Goal: Task Accomplishment & Management: Manage account settings

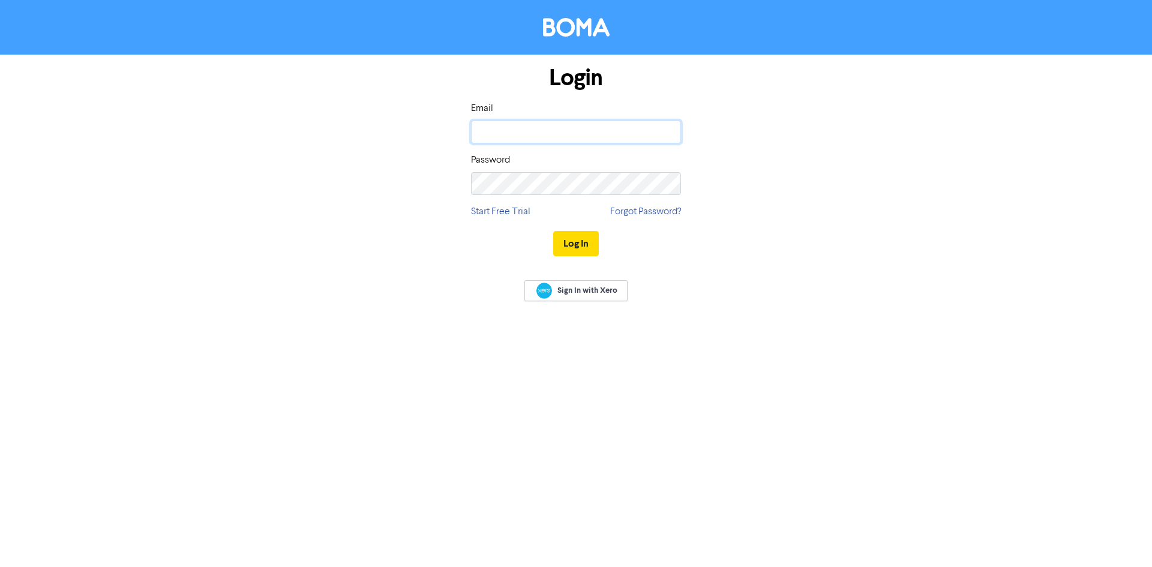
type input "[PERSON_NAME][EMAIL_ADDRESS][PERSON_NAME][DOMAIN_NAME]"
click at [813, 171] on div "Login Email [PERSON_NAME][EMAIL_ADDRESS][PERSON_NAME][DOMAIN_NAME] Password Sta…" at bounding box center [576, 162] width 684 height 214
click at [563, 247] on button "Log In" at bounding box center [576, 243] width 46 height 25
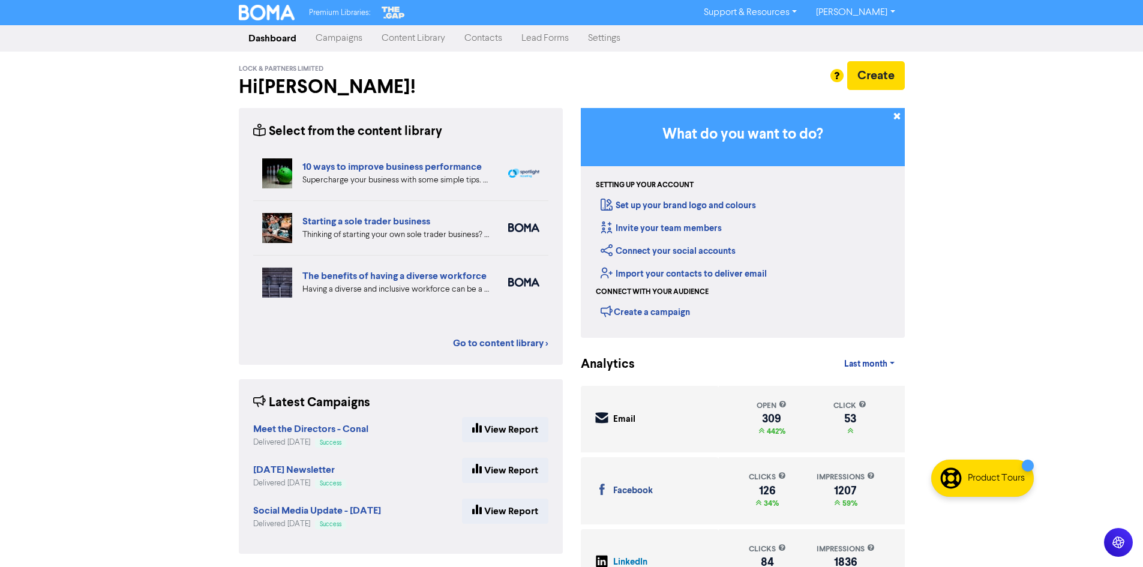
click at [348, 35] on link "Campaigns" at bounding box center [339, 38] width 66 height 24
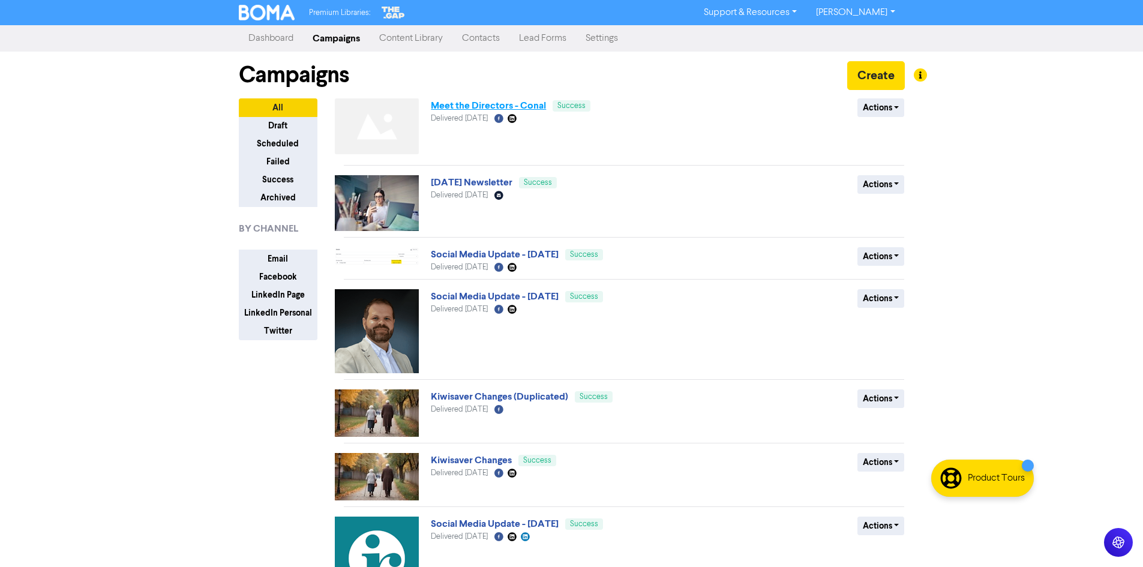
click at [478, 103] on link "Meet the Directors - Conal" at bounding box center [488, 106] width 115 height 12
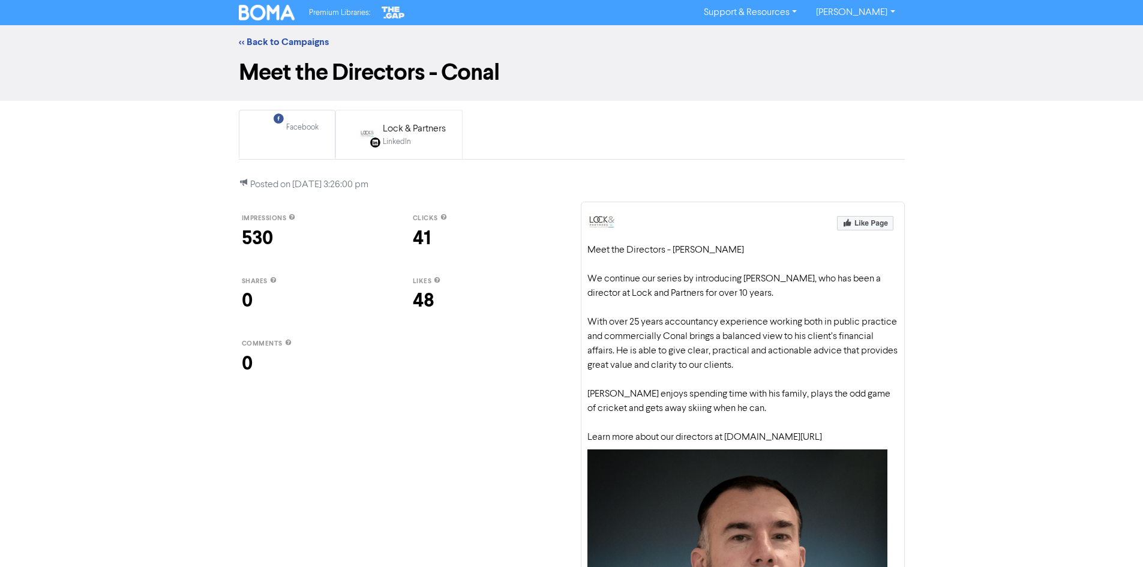
click at [395, 137] on div "LinkedIn" at bounding box center [414, 141] width 63 height 11
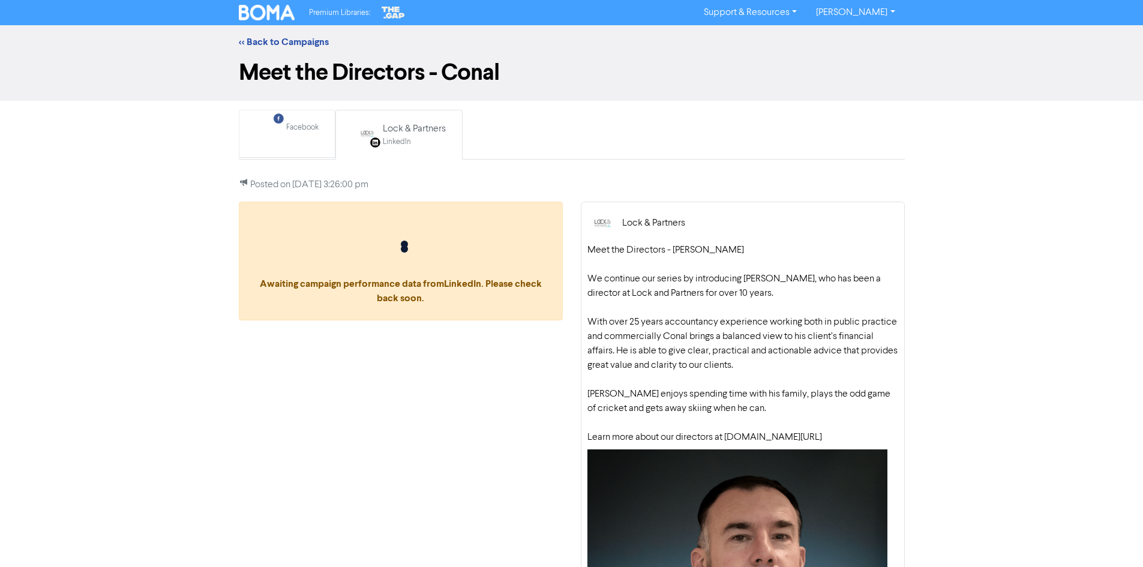
click at [330, 139] on link "Facebook Created with Sketch. Facebook" at bounding box center [287, 134] width 97 height 48
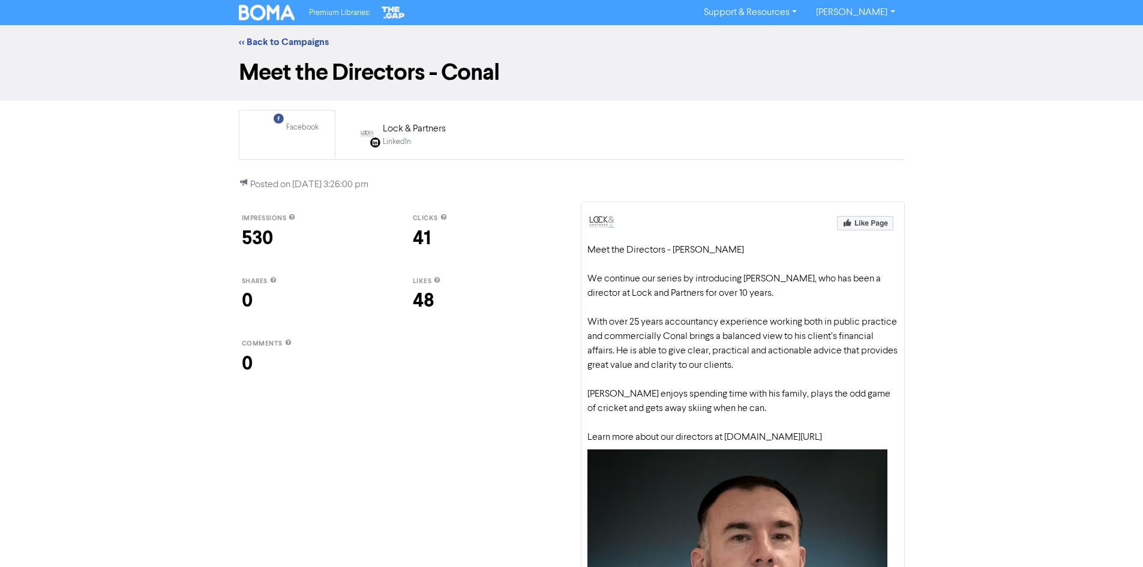
scroll to position [220, 0]
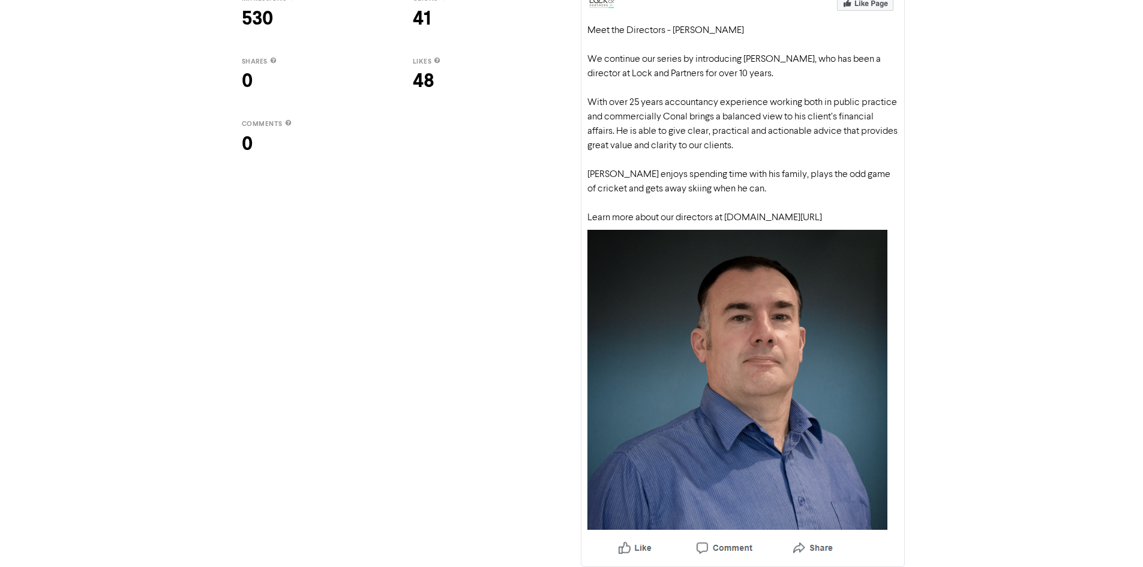
drag, startPoint x: 401, startPoint y: 251, endPoint x: 408, endPoint y: 247, distance: 8.0
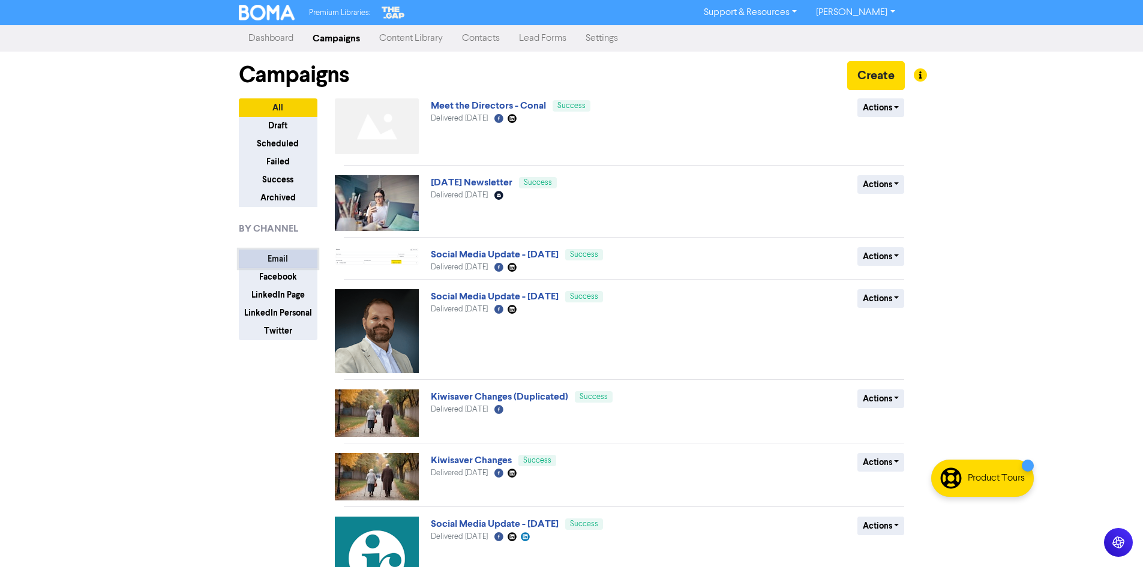
click at [279, 260] on button "Email" at bounding box center [278, 259] width 79 height 19
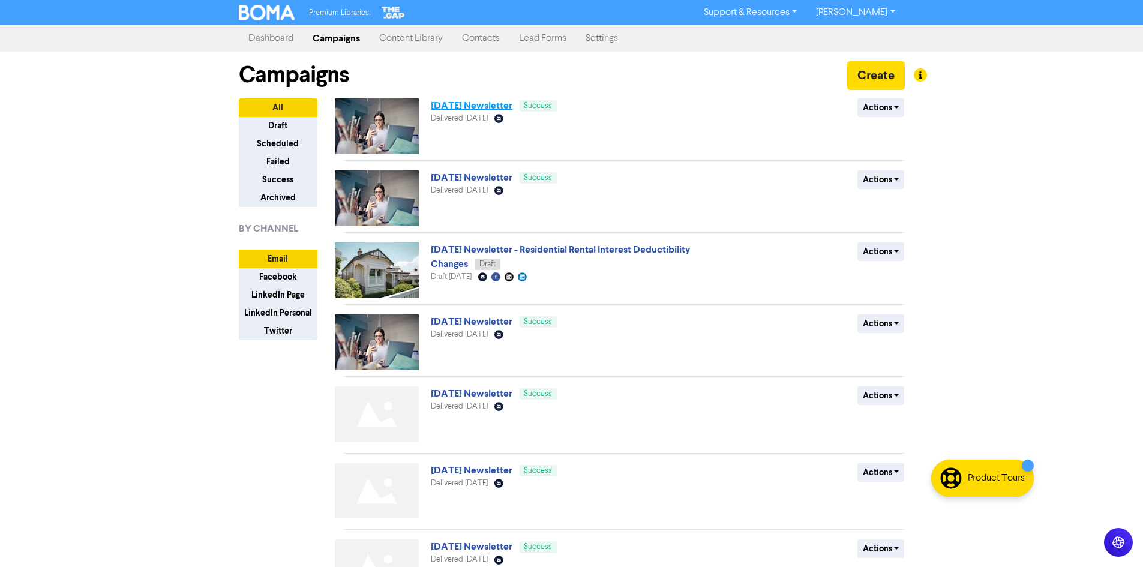
click at [491, 108] on link "[DATE] Newsletter" at bounding box center [472, 106] width 82 height 12
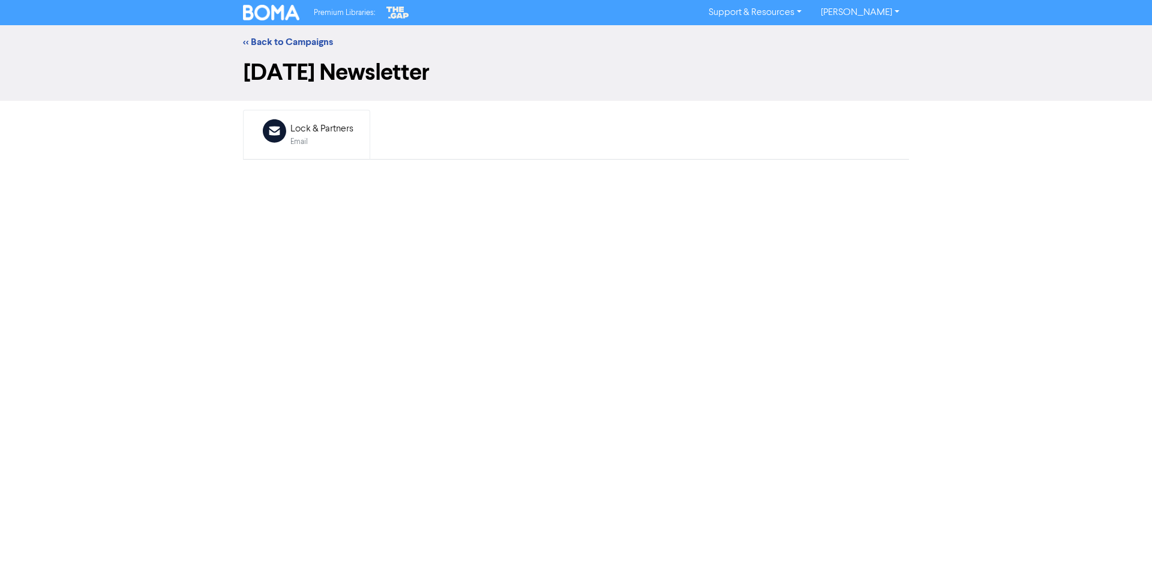
click at [305, 155] on link "Email Created with Sketch. Lock & Partners Email" at bounding box center [306, 135] width 127 height 50
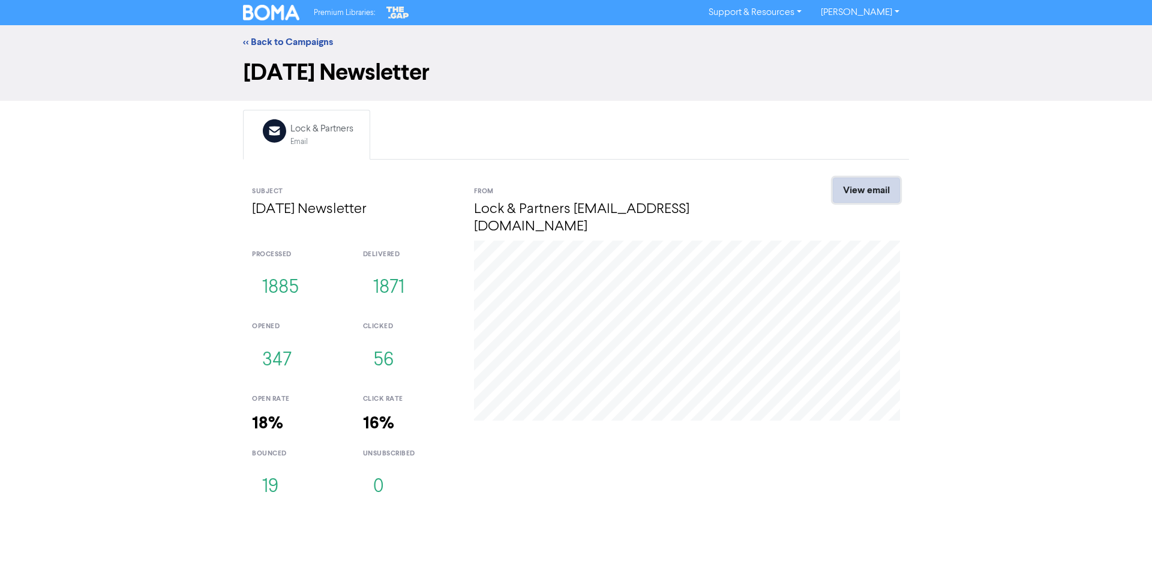
click at [875, 190] on link "View email" at bounding box center [866, 190] width 67 height 25
click at [313, 41] on link "<< Back to Campaigns" at bounding box center [288, 42] width 90 height 12
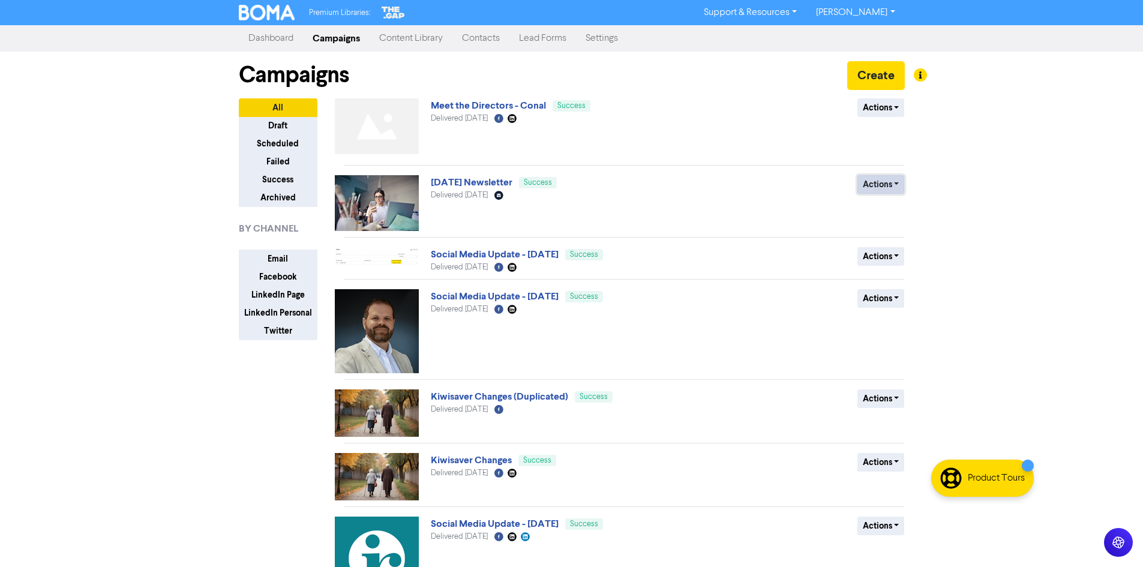
click at [873, 182] on button "Actions" at bounding box center [880, 184] width 47 height 19
click at [888, 205] on button "Duplicate" at bounding box center [905, 209] width 95 height 19
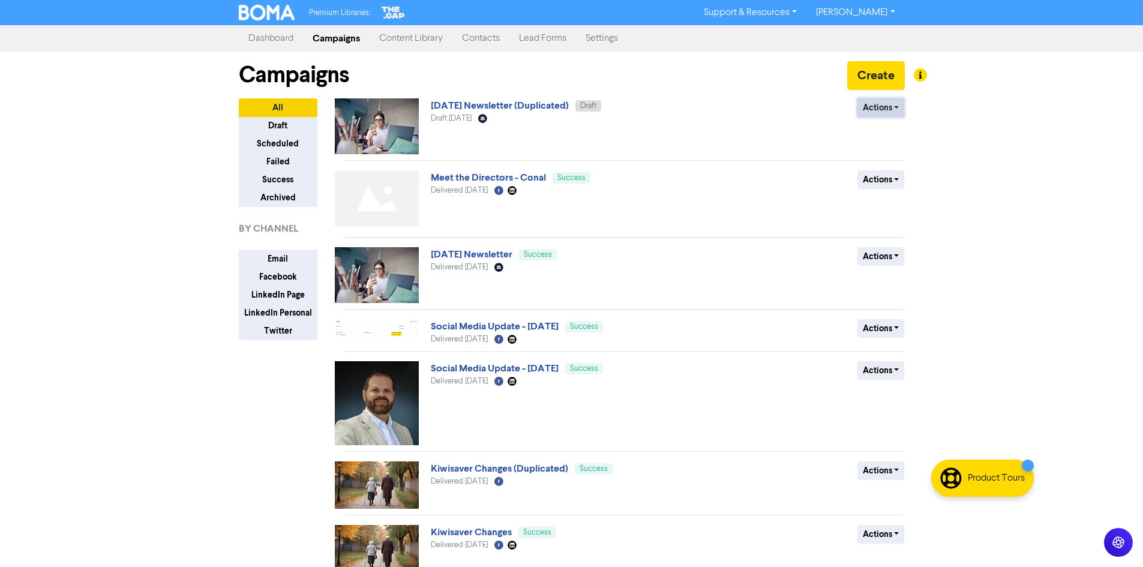
click at [883, 107] on button "Actions" at bounding box center [880, 107] width 47 height 19
click at [893, 174] on button "Rename" at bounding box center [905, 171] width 95 height 19
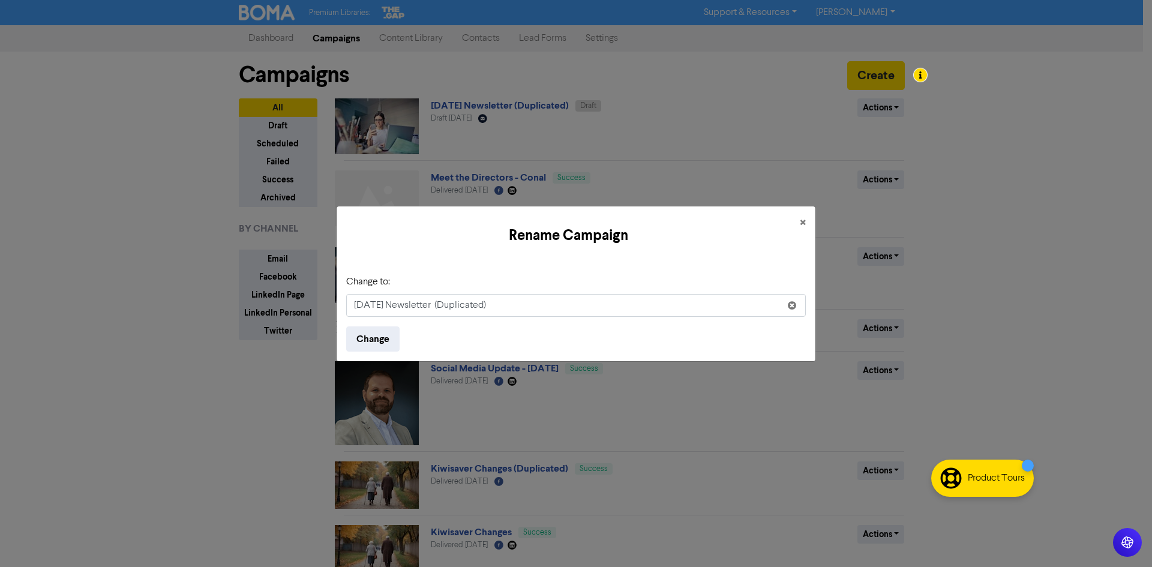
click at [464, 308] on input "[DATE] Newsletter (Duplicated)" at bounding box center [575, 305] width 459 height 23
type input "BOMA Design Test"
click at [365, 337] on button "Change" at bounding box center [372, 338] width 53 height 25
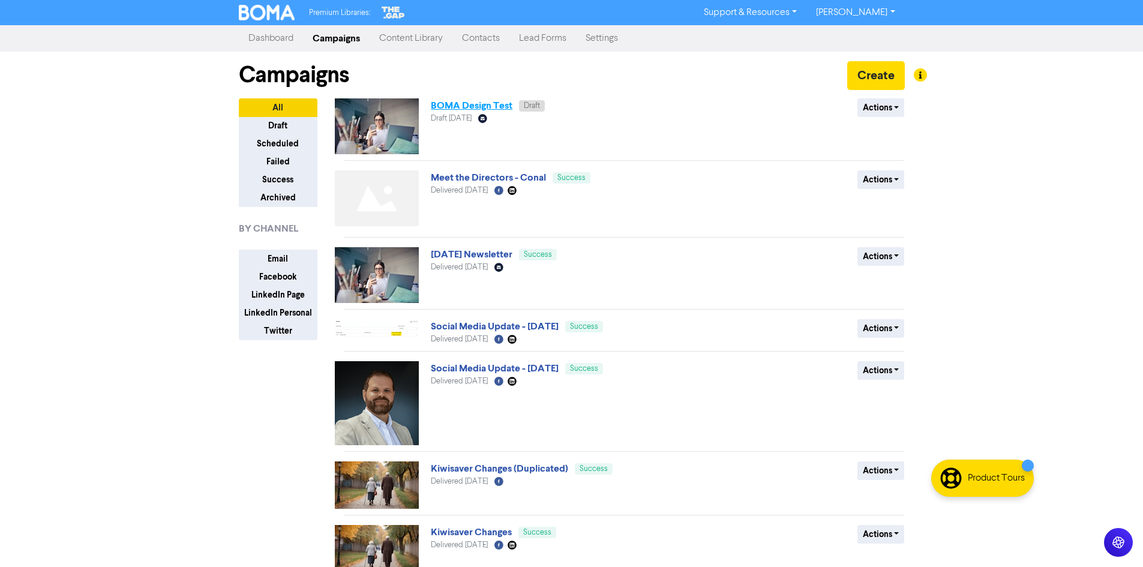
click at [461, 103] on link "BOMA Design Test" at bounding box center [472, 106] width 82 height 12
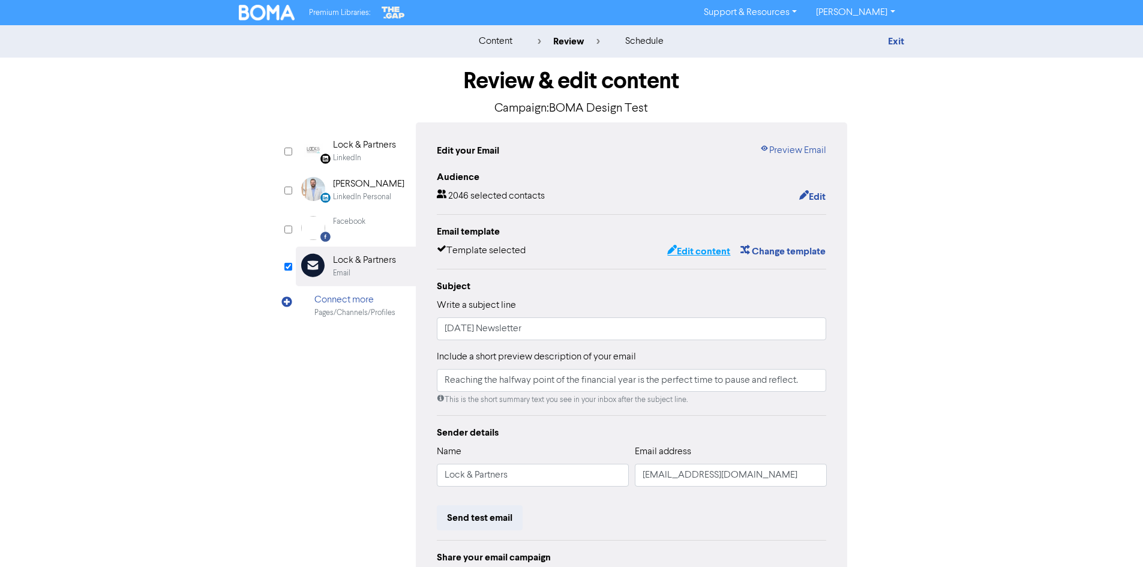
click at [691, 249] on button "Edit content" at bounding box center [698, 252] width 64 height 16
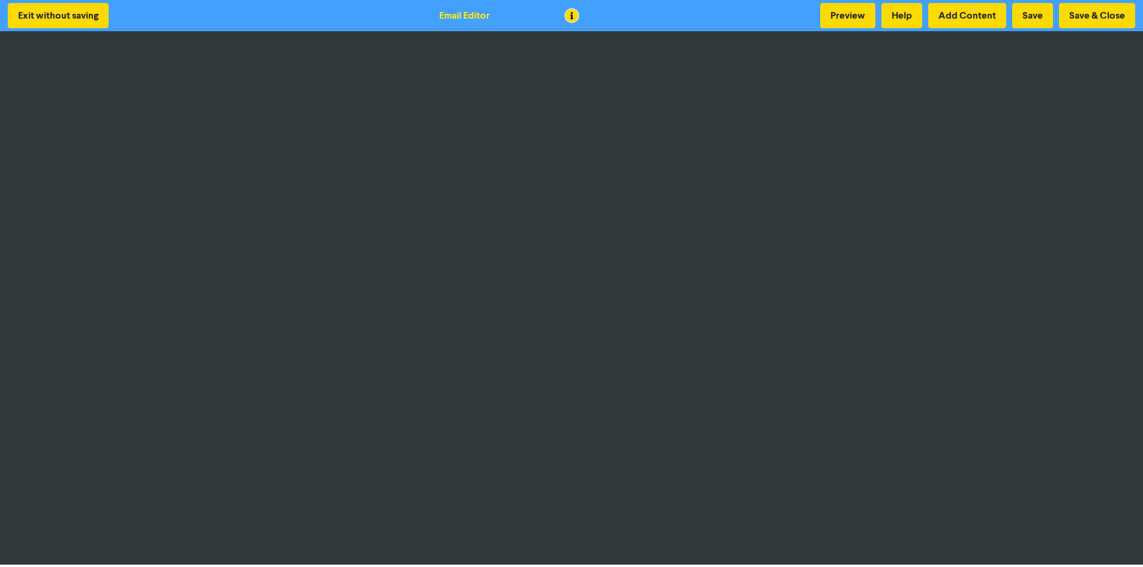
scroll to position [1, 0]
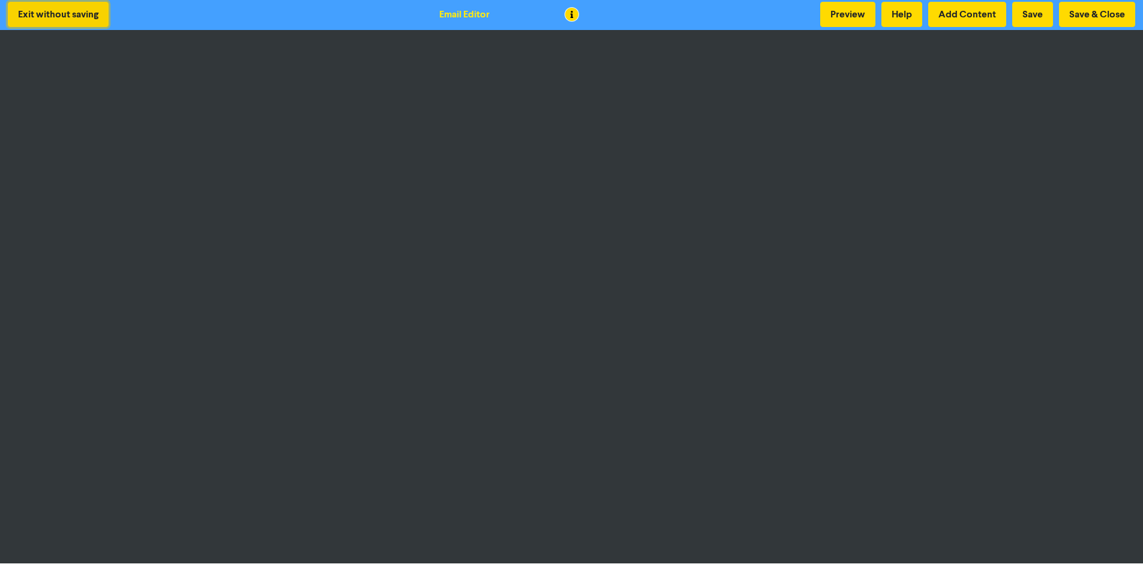
click at [19, 10] on button "Exit without saving" at bounding box center [58, 14] width 101 height 25
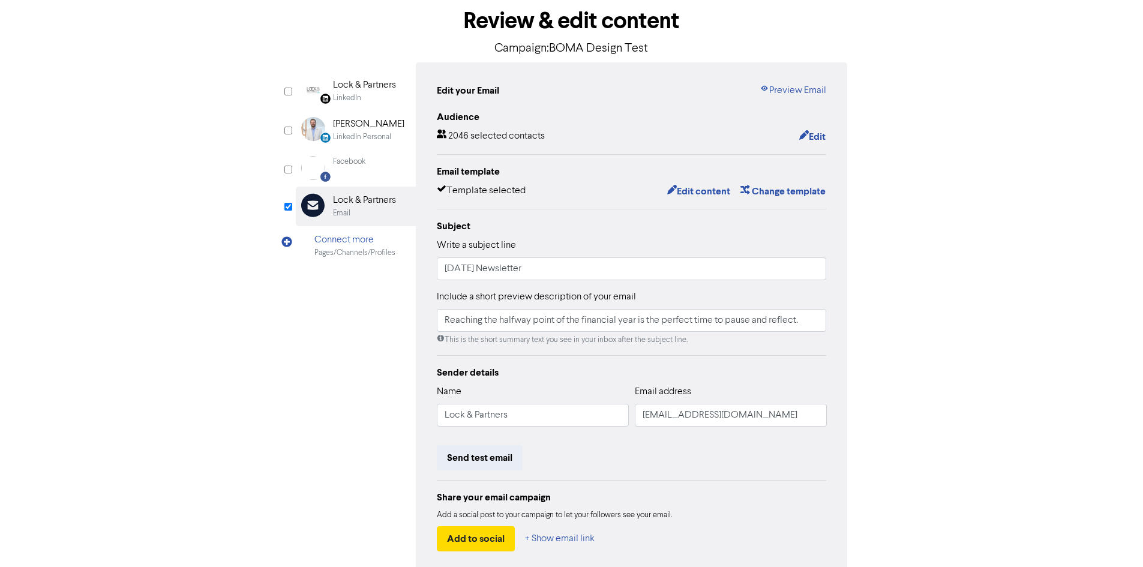
scroll to position [120, 0]
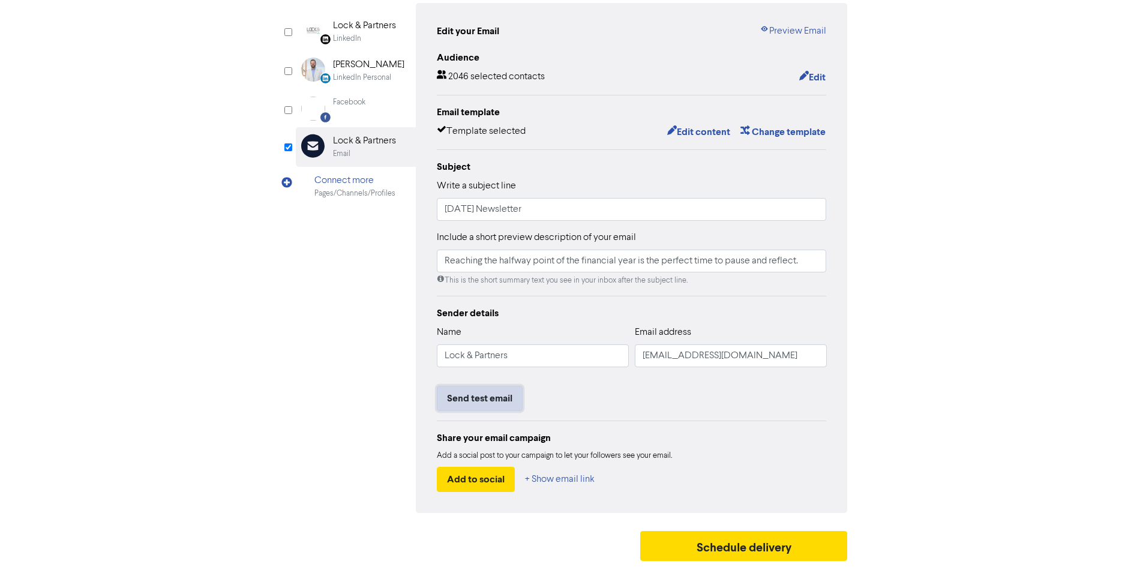
click at [492, 401] on button "Send test email" at bounding box center [480, 398] width 86 height 25
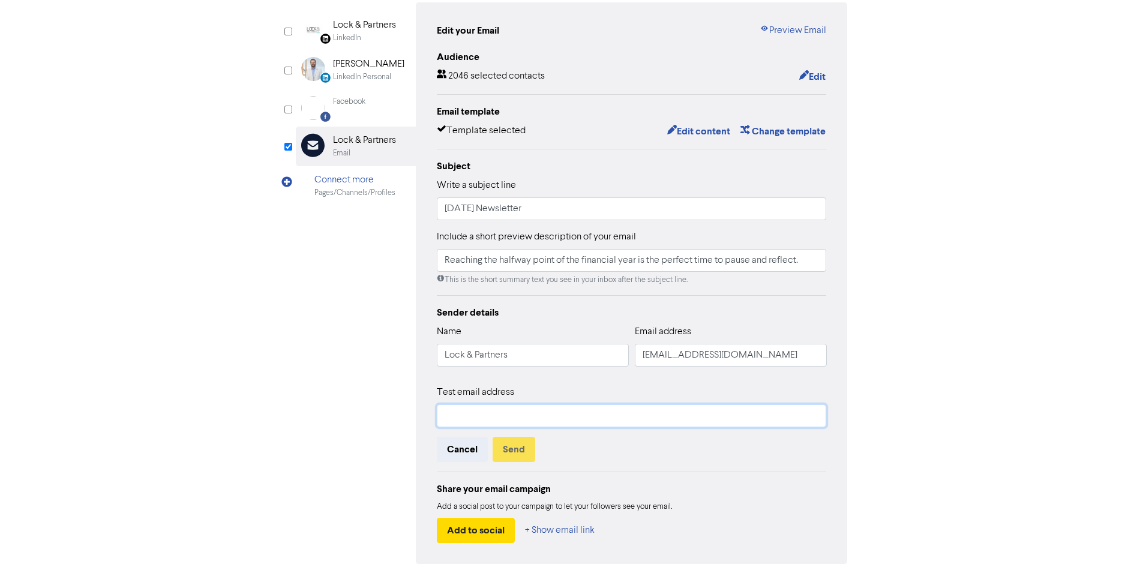
click at [485, 413] on input "text" at bounding box center [632, 415] width 390 height 23
paste input "[EMAIL_ADDRESS][DOMAIN_NAME]"
type input "[EMAIL_ADDRESS][DOMAIN_NAME]"
click at [509, 450] on button "Send" at bounding box center [513, 449] width 43 height 25
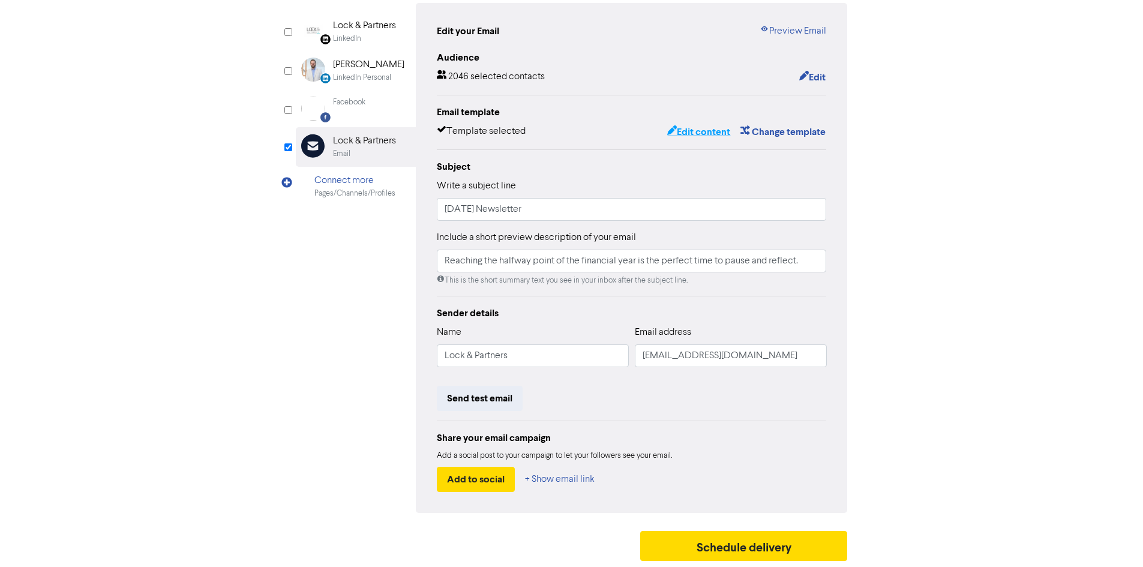
click at [686, 128] on button "Edit content" at bounding box center [698, 132] width 64 height 16
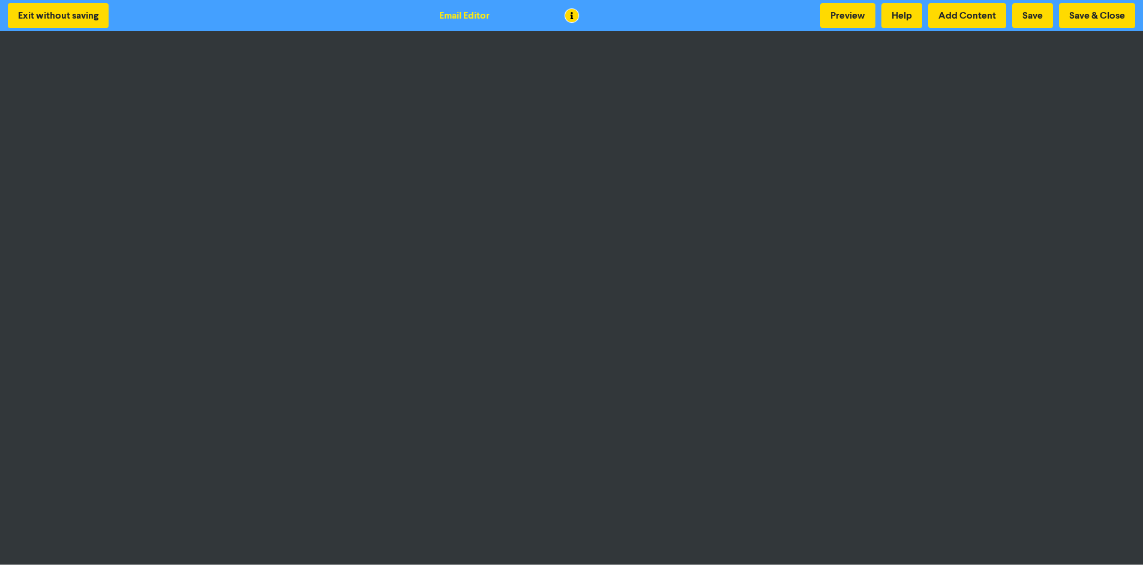
scroll to position [1, 0]
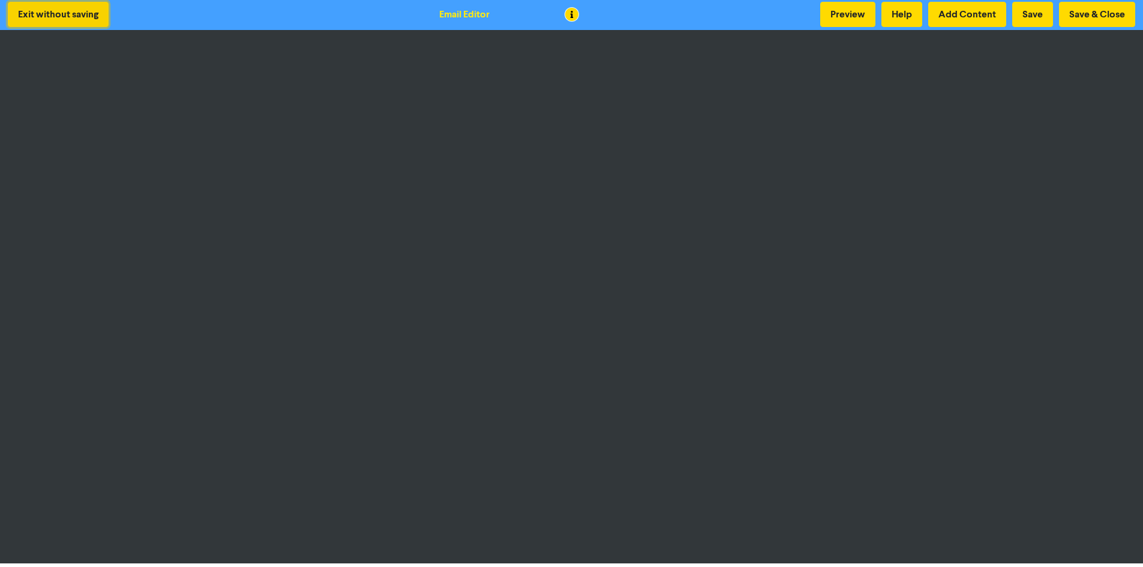
click at [75, 10] on button "Exit without saving" at bounding box center [58, 14] width 101 height 25
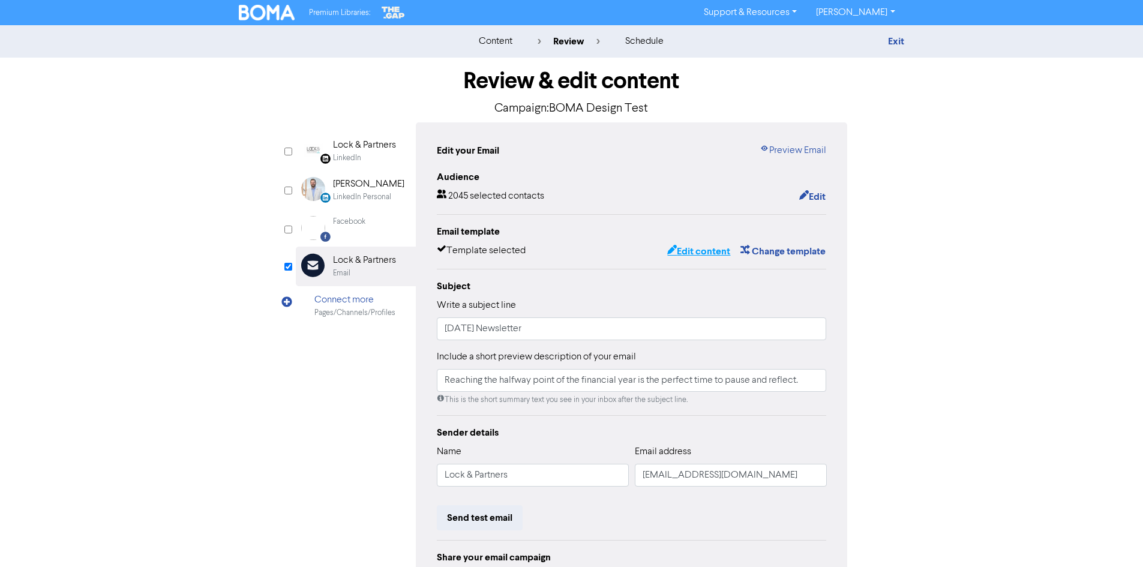
click at [712, 253] on button "Edit content" at bounding box center [698, 252] width 64 height 16
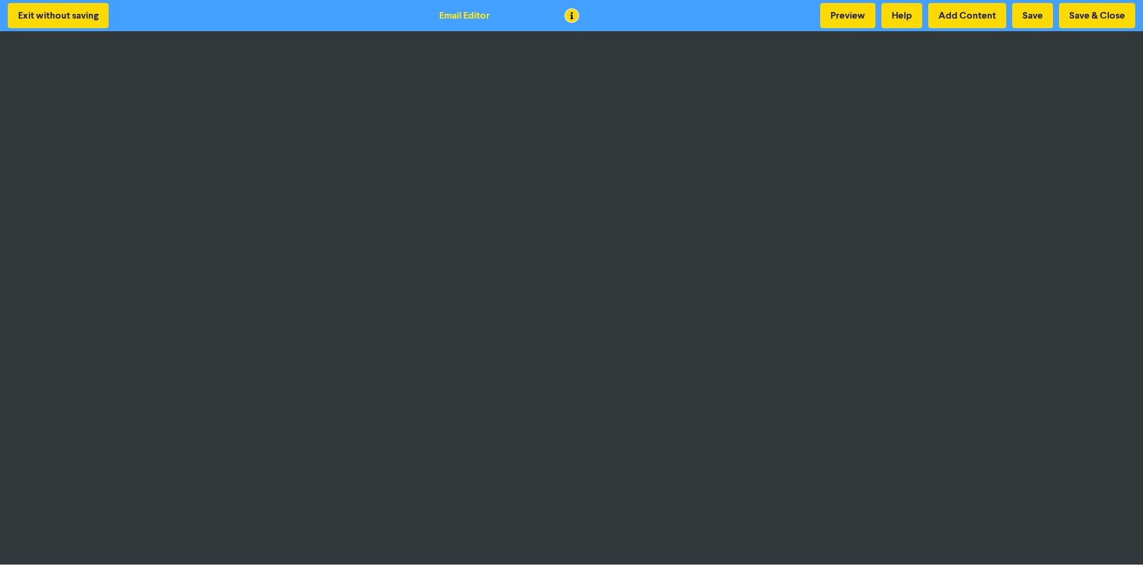
scroll to position [1, 0]
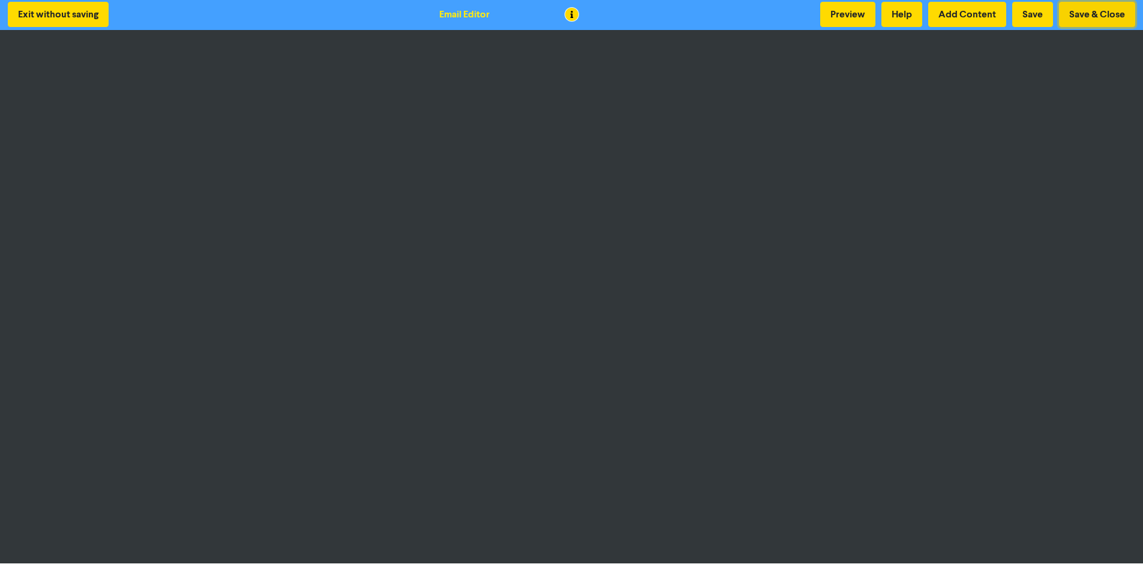
click at [1069, 14] on button "Save & Close" at bounding box center [1097, 14] width 76 height 25
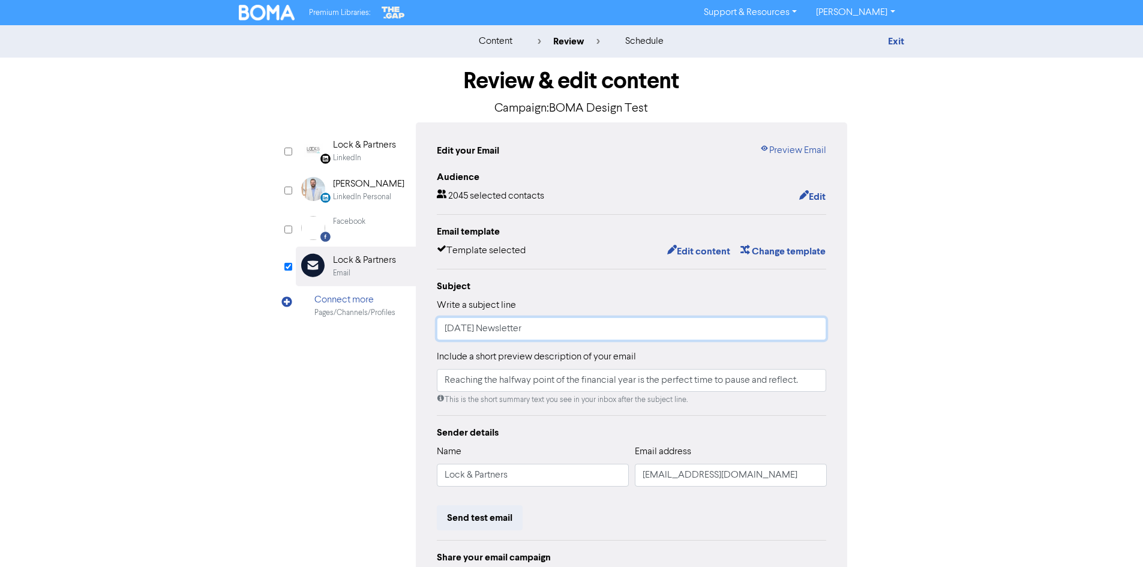
click at [589, 331] on input "[DATE] Newsletter" at bounding box center [632, 328] width 390 height 23
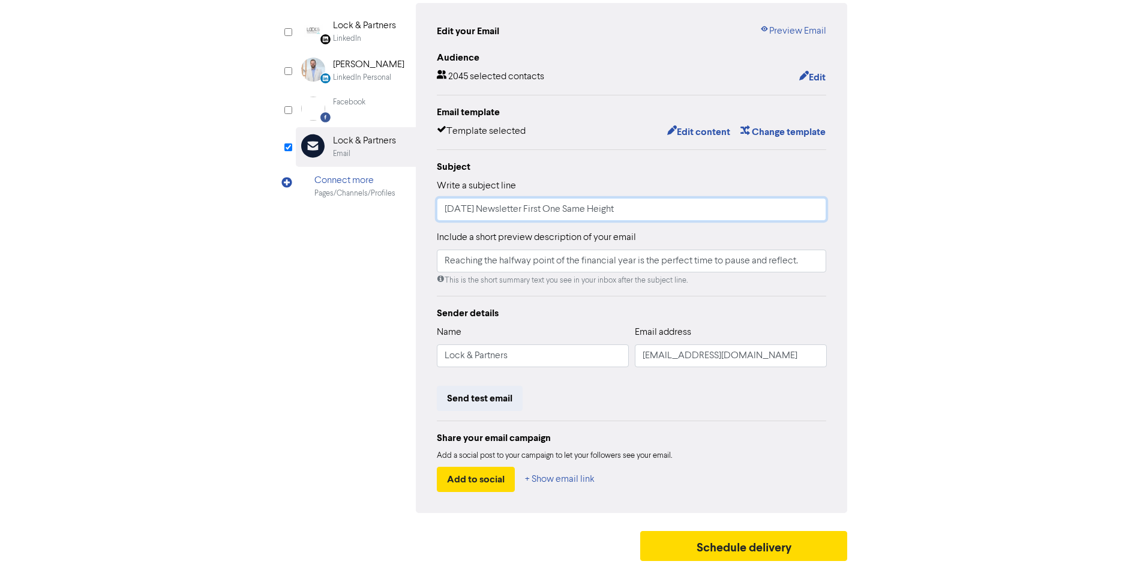
scroll to position [121, 0]
type input "[DATE] Newsletter First One Same Height"
click at [485, 400] on button "Send test email" at bounding box center [480, 398] width 86 height 25
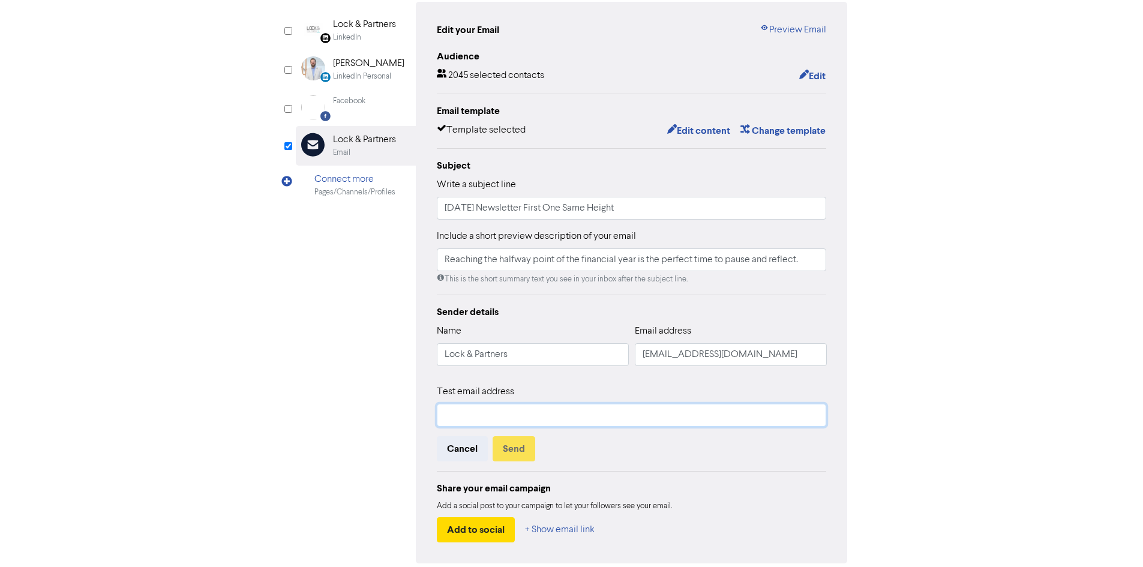
click at [465, 414] on input "text" at bounding box center [632, 415] width 390 height 23
paste input "[EMAIL_ADDRESS][DOMAIN_NAME]"
type input "[EMAIL_ADDRESS][DOMAIN_NAME]"
click at [506, 450] on button "Send" at bounding box center [513, 448] width 43 height 25
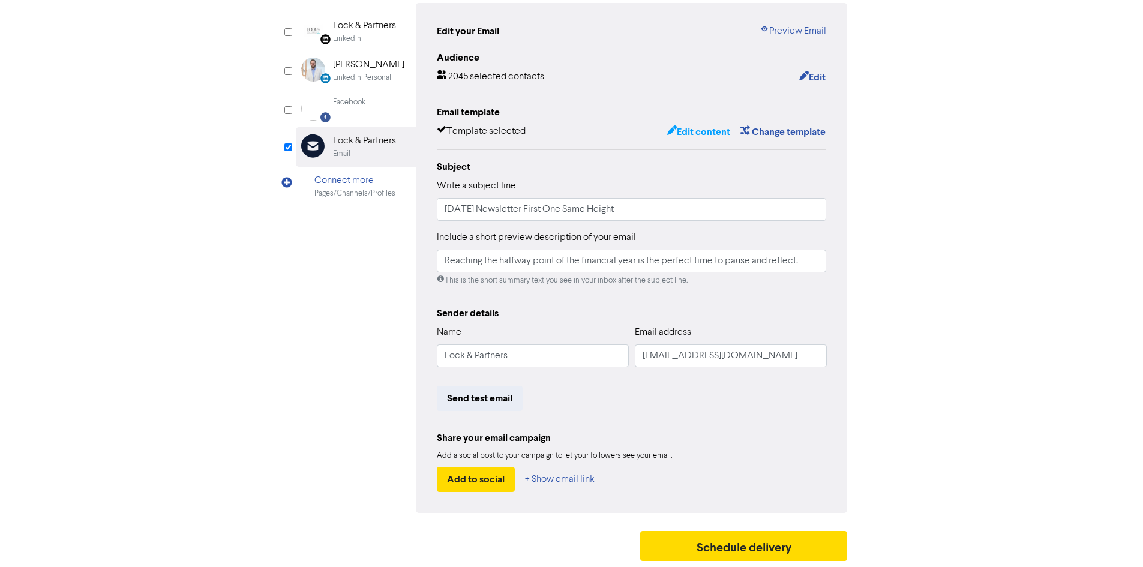
click at [717, 134] on button "Edit content" at bounding box center [698, 132] width 64 height 16
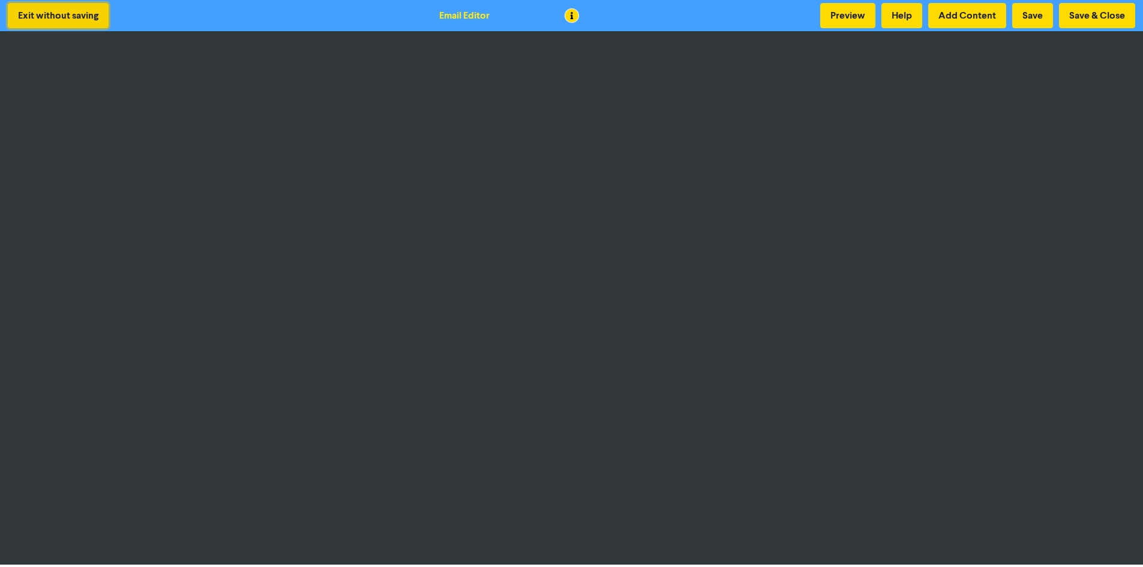
click at [52, 9] on button "Exit without saving" at bounding box center [58, 15] width 101 height 25
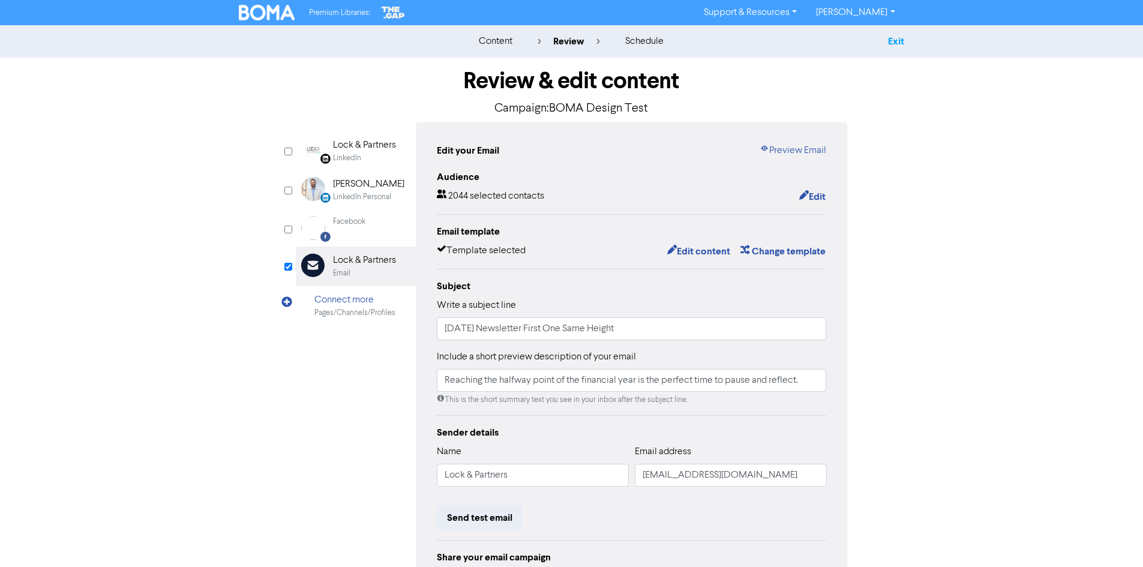
click at [891, 43] on link "Exit" at bounding box center [896, 41] width 16 height 12
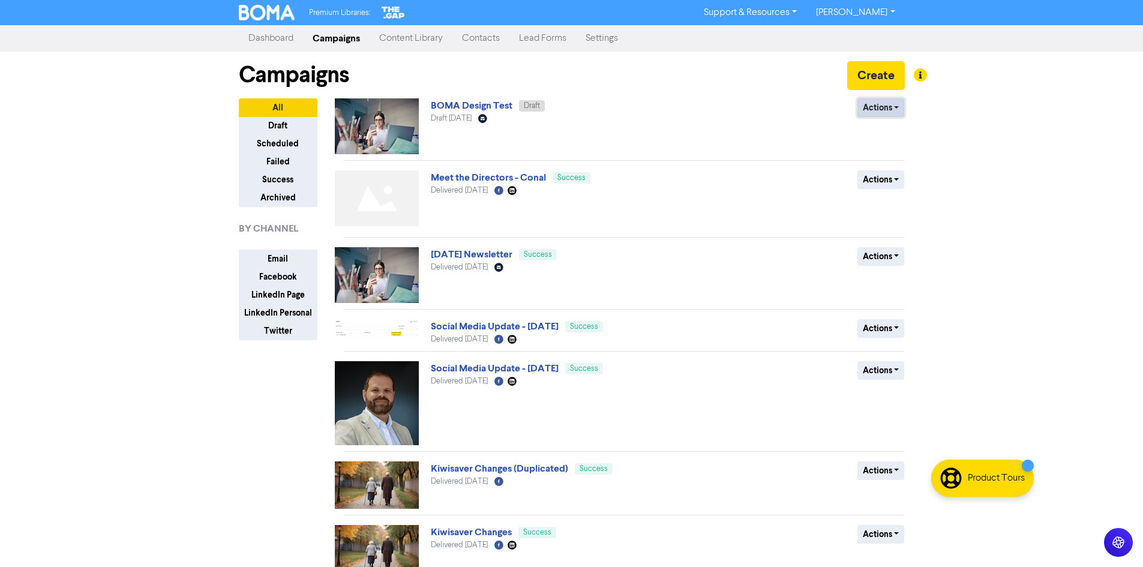
click at [882, 110] on button "Actions" at bounding box center [880, 107] width 47 height 19
click at [886, 169] on button "Rename" at bounding box center [905, 171] width 95 height 19
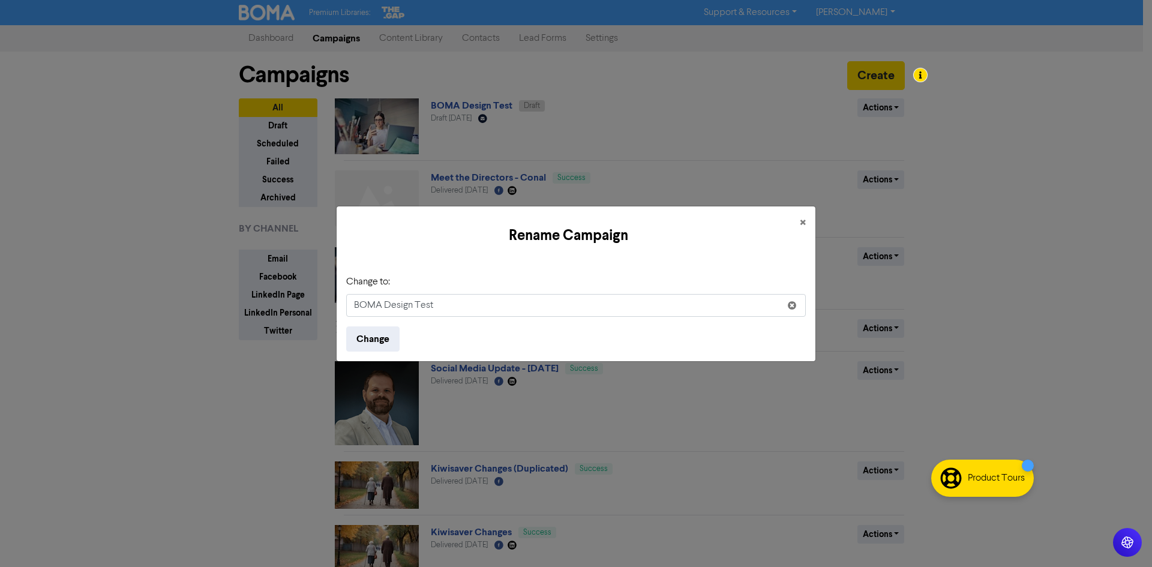
click at [423, 306] on input "BOMA Design Test" at bounding box center [575, 305] width 459 height 23
type input "BOMA Design Example"
click at [346, 326] on button "Change" at bounding box center [372, 338] width 53 height 25
